Goal: Check status: Check status

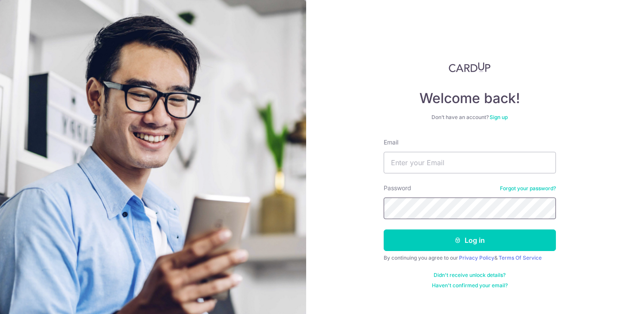
type input "[EMAIL_ADDRESS][DOMAIN_NAME]"
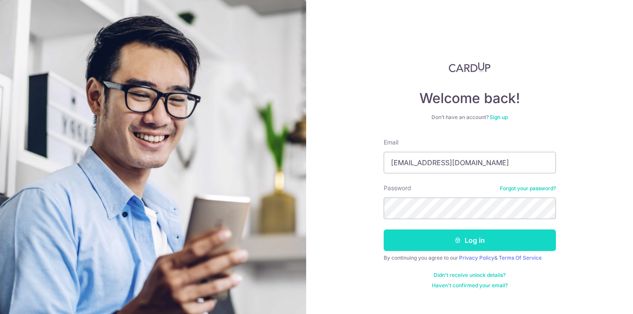
click at [461, 237] on button "Log in" at bounding box center [470, 240] width 172 height 22
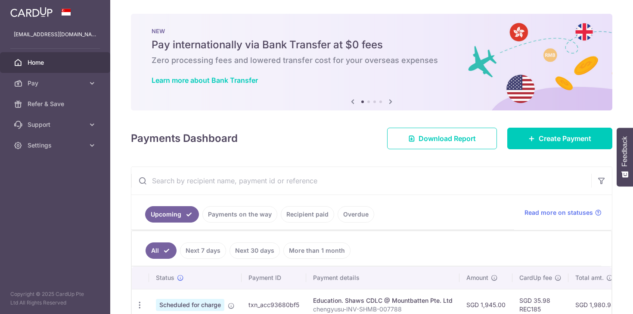
scroll to position [49, 0]
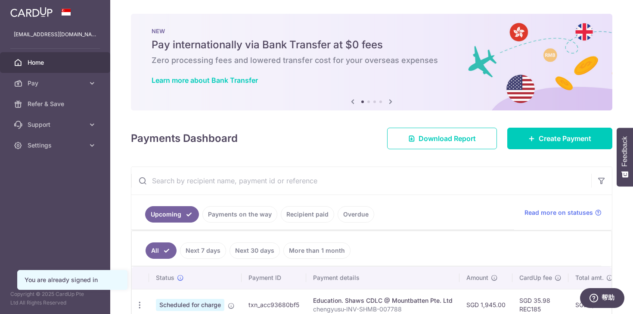
click at [311, 218] on link "Recipient paid" at bounding box center [307, 214] width 53 height 16
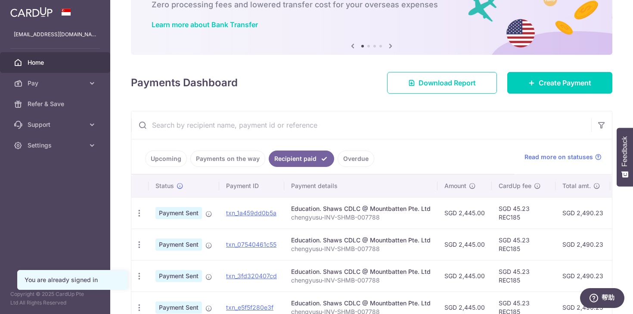
scroll to position [58, 0]
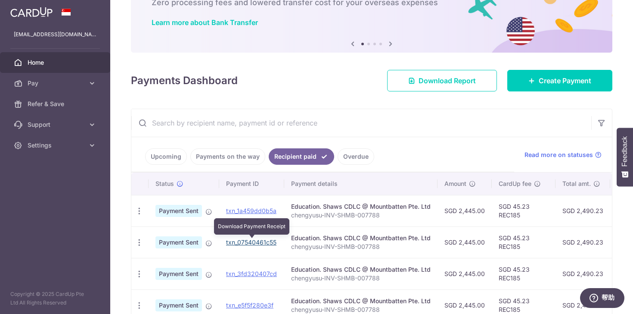
click at [255, 242] on link "txn_07540461c55" at bounding box center [251, 241] width 50 height 7
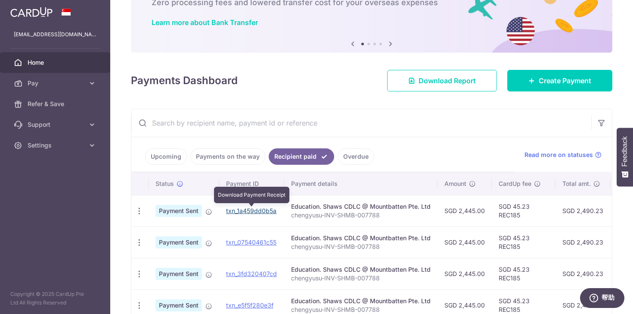
click at [255, 208] on link "txn_1a459dd0b5a" at bounding box center [251, 210] width 50 height 7
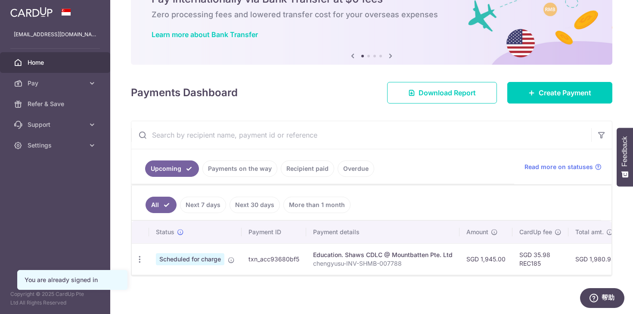
scroll to position [49, 0]
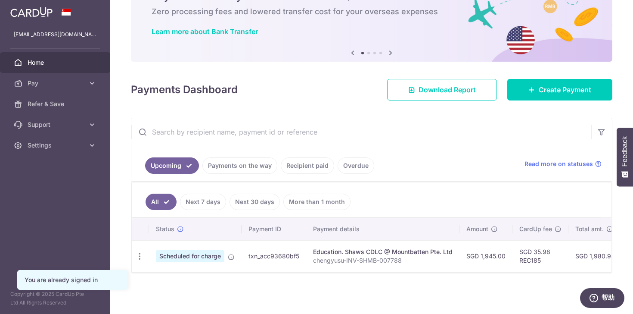
click at [230, 165] on link "Payments on the way" at bounding box center [239, 165] width 75 height 16
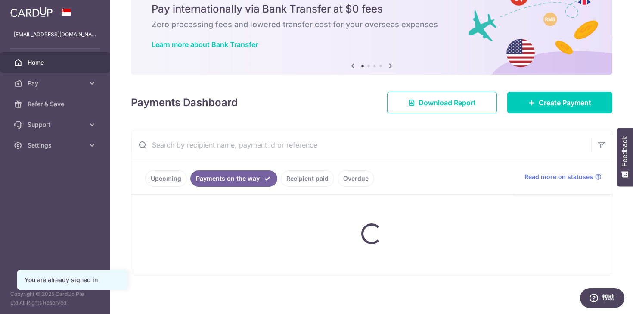
scroll to position [12, 0]
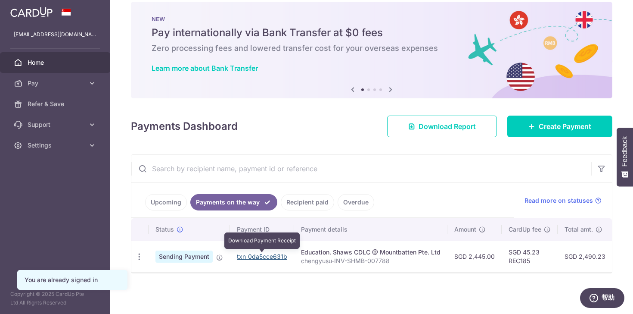
click at [257, 257] on link "txn_0da5cce631b" at bounding box center [262, 255] width 50 height 7
